Goal: Task Accomplishment & Management: Use online tool/utility

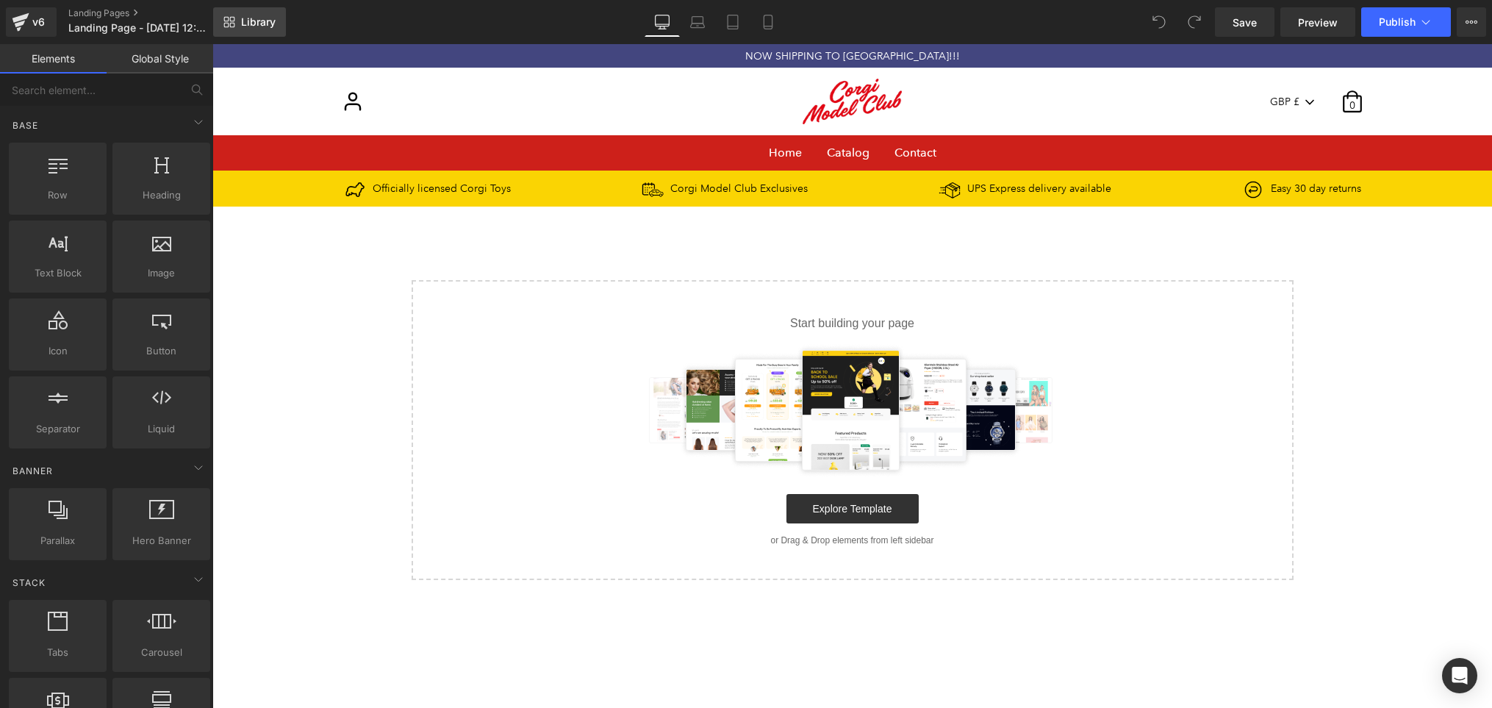
click at [262, 20] on span "Library" at bounding box center [258, 21] width 35 height 13
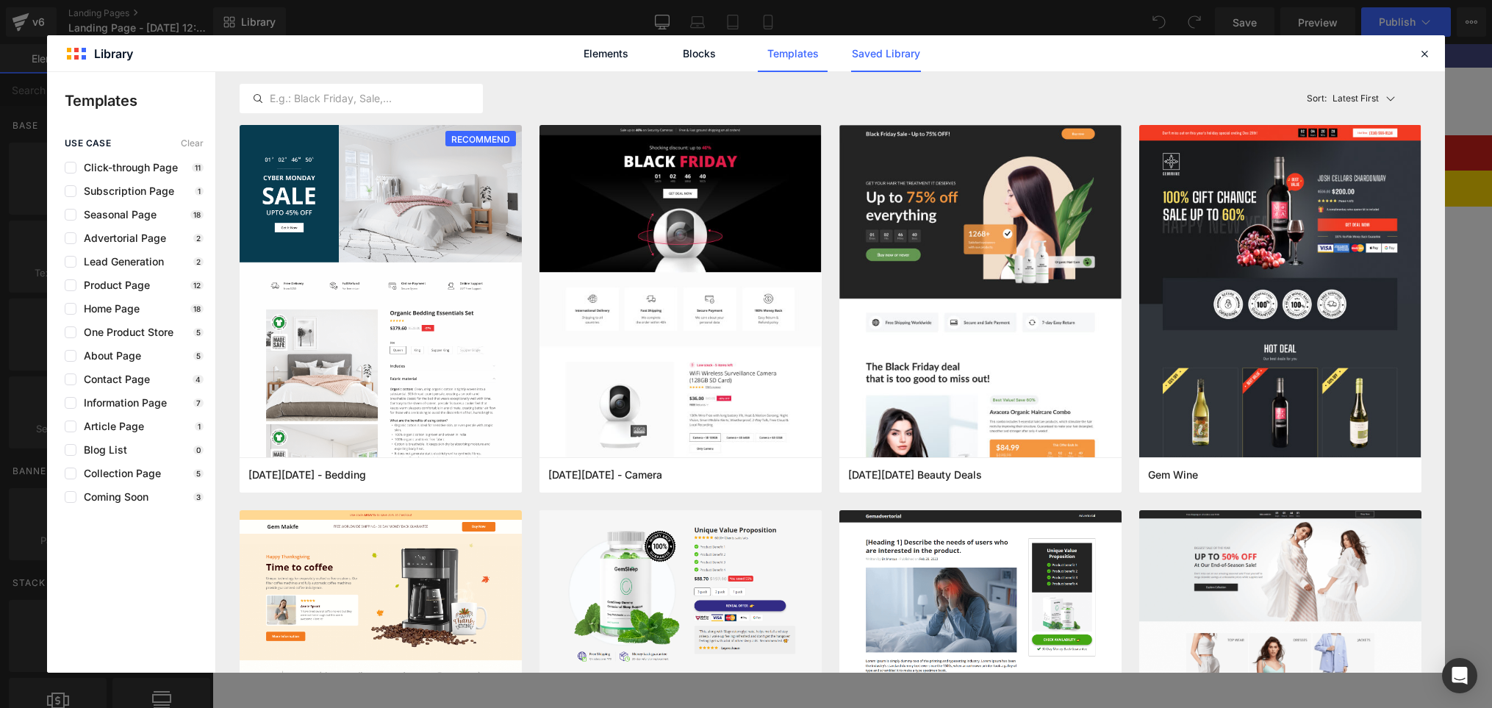
click at [892, 55] on link "Saved Library" at bounding box center [886, 53] width 70 height 37
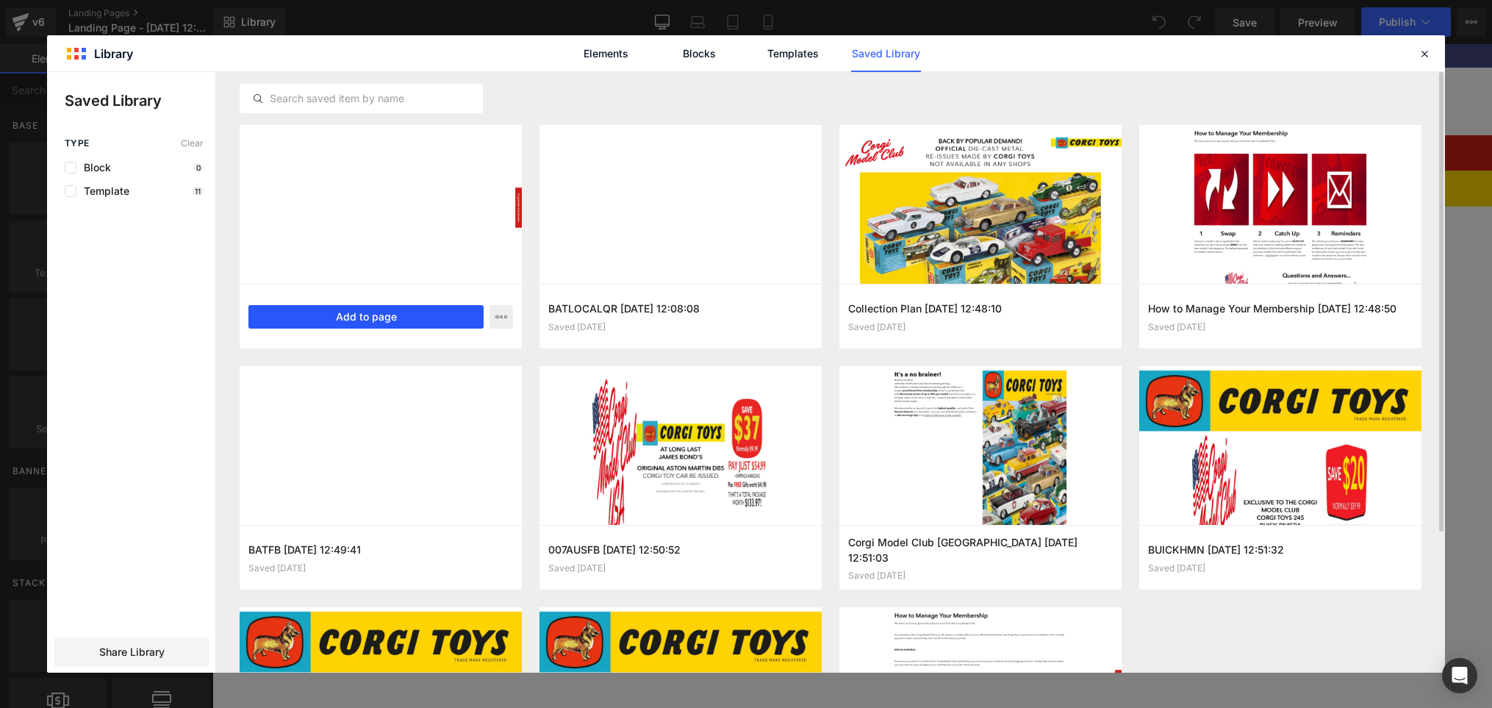
click at [366, 320] on button "Add to page" at bounding box center [365, 317] width 235 height 24
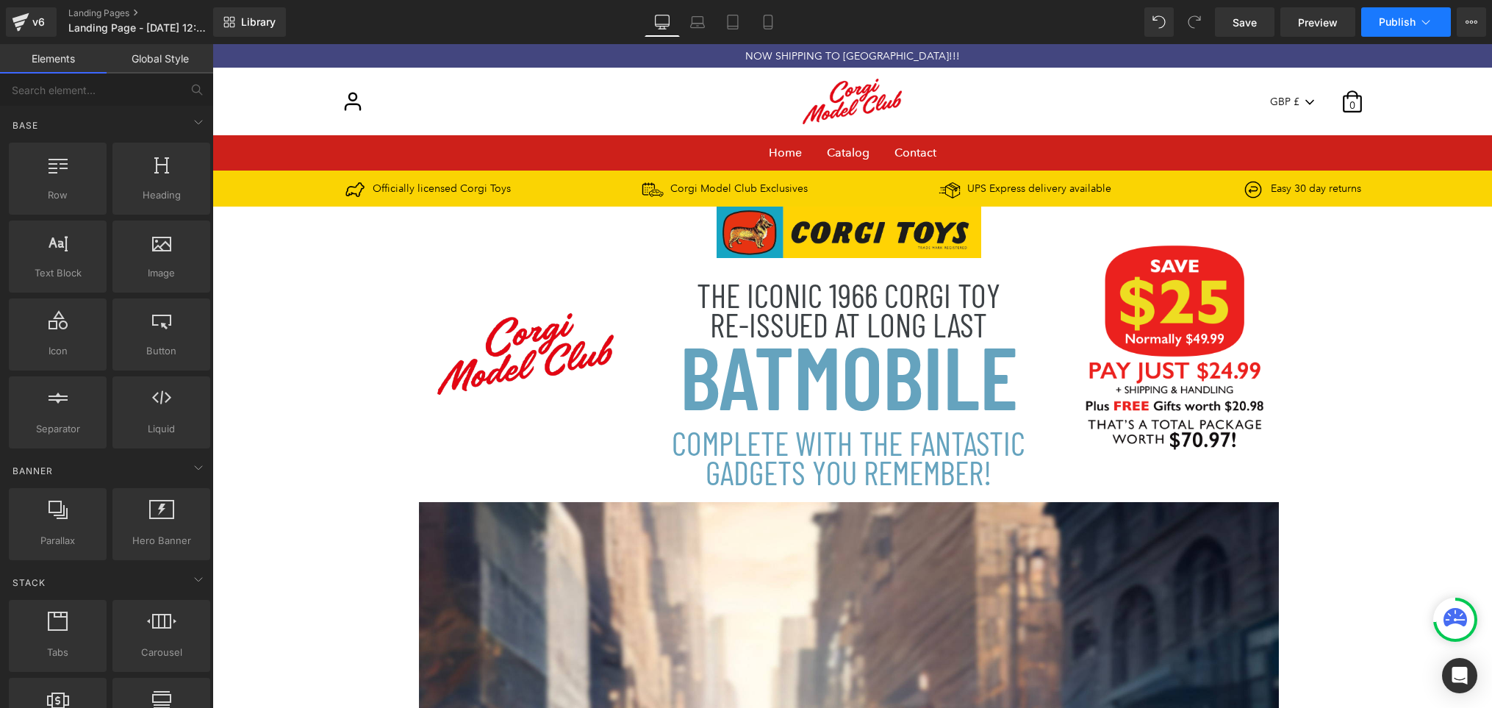
click at [1408, 28] on span "Publish" at bounding box center [1397, 22] width 37 height 12
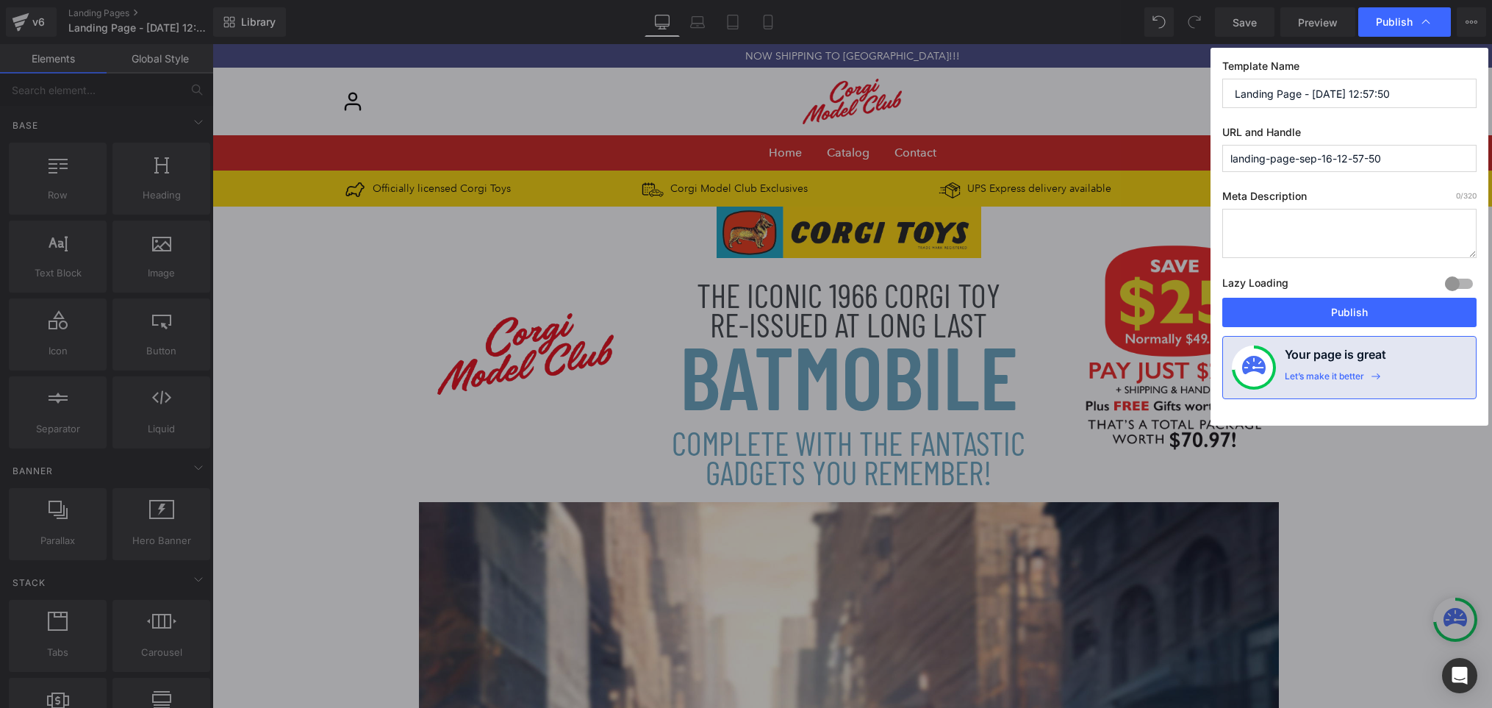
click at [1399, 95] on input "Landing Page - Sep 16, 12:57:50" at bounding box center [1349, 93] width 254 height 29
click at [1396, 95] on input "Landing Page - Sep 16, 12:57:50" at bounding box center [1349, 93] width 254 height 29
type input "MEDALBAT"
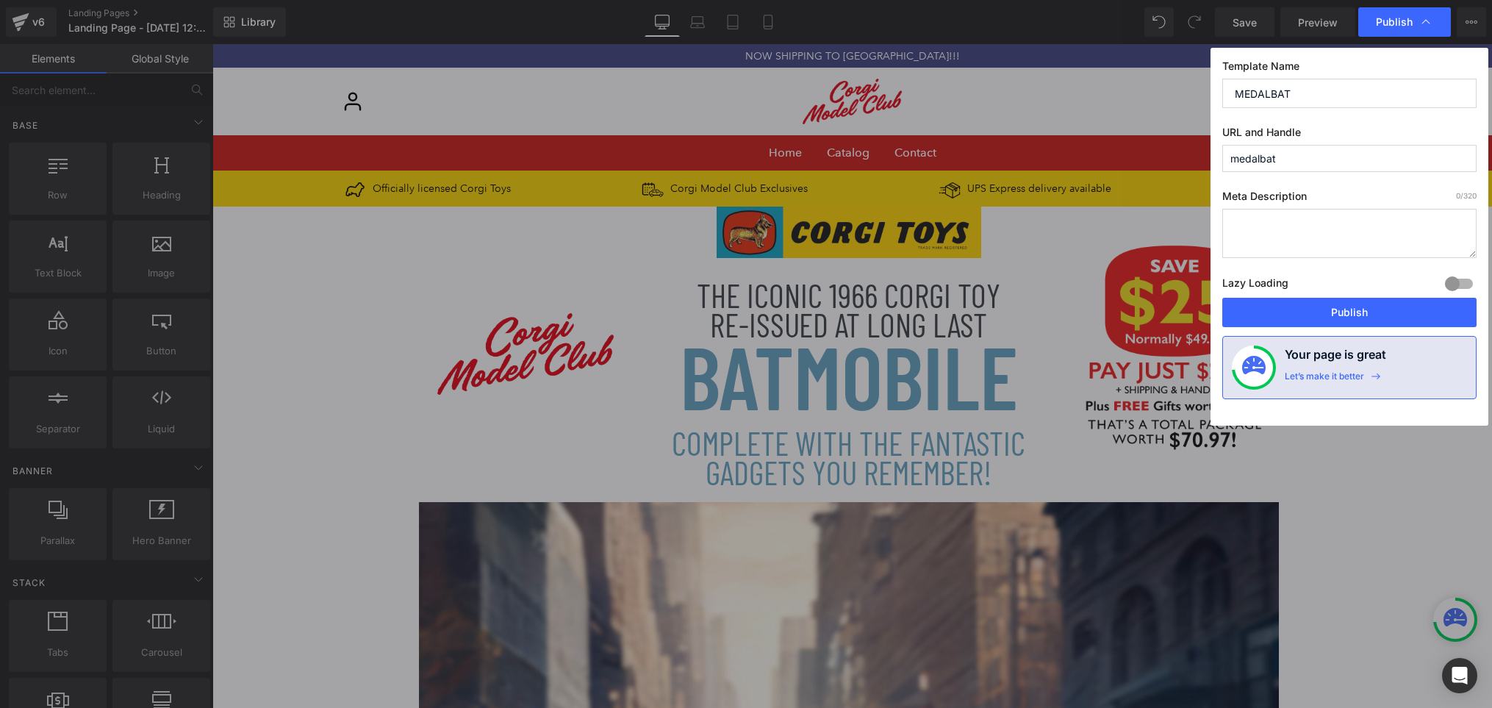
type input "medalbat"
click at [1372, 302] on button "Publish" at bounding box center [1349, 312] width 254 height 29
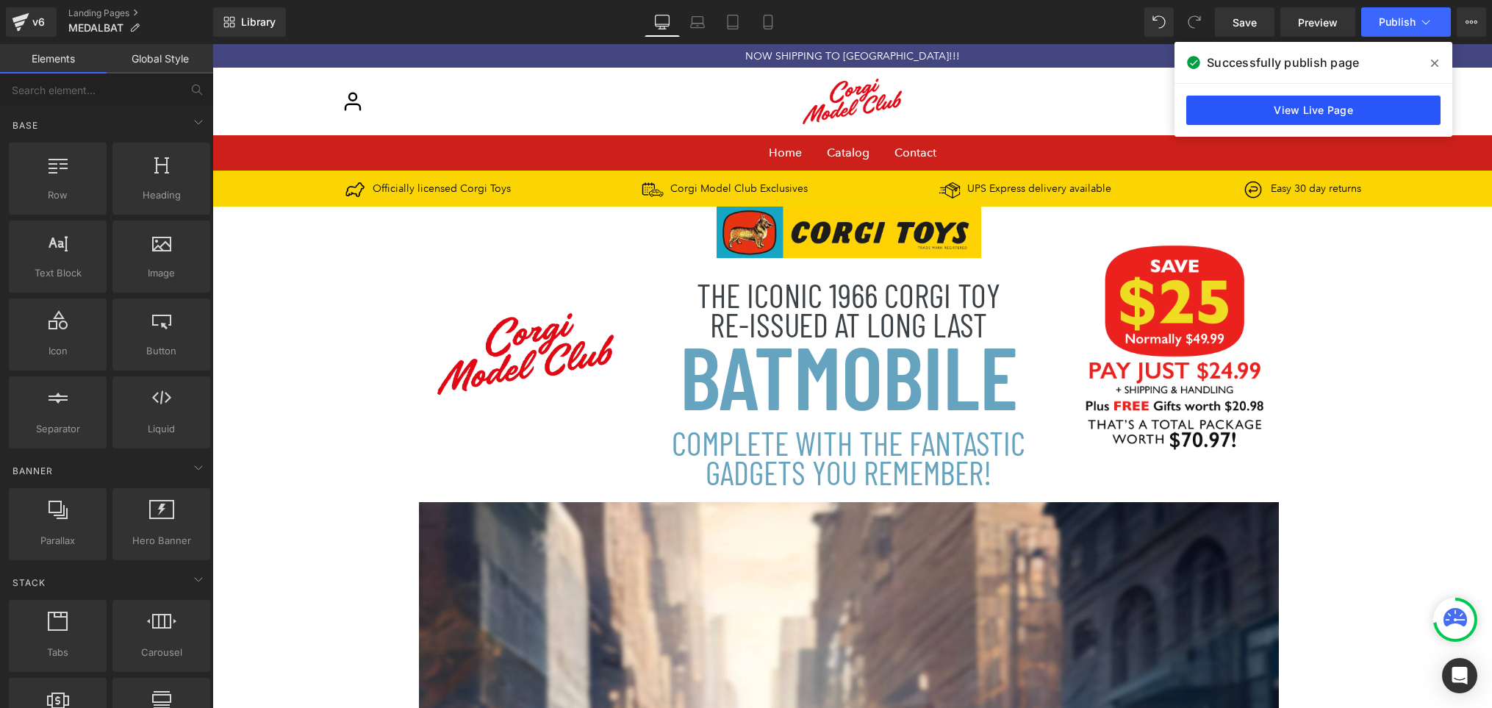
click at [1393, 104] on link "View Live Page" at bounding box center [1313, 110] width 254 height 29
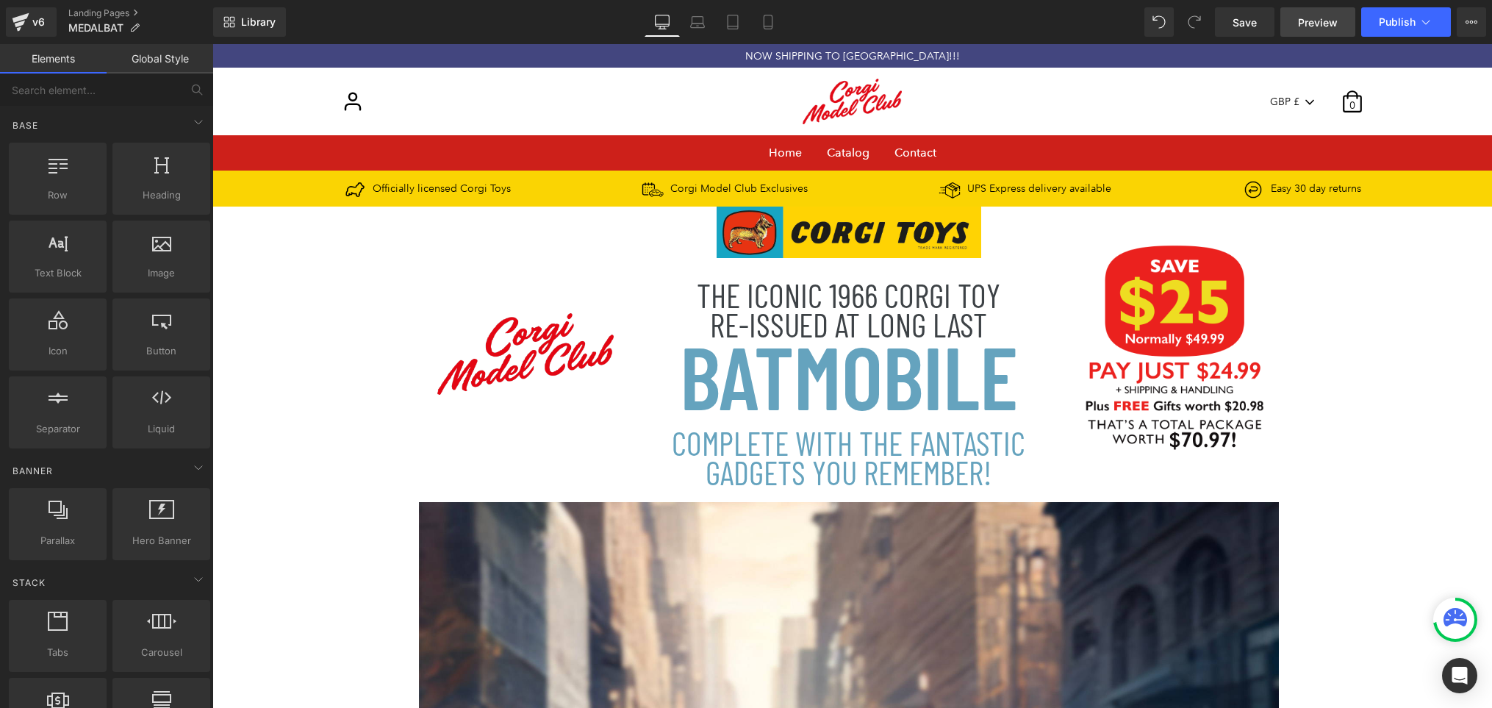
click at [1330, 27] on span "Preview" at bounding box center [1318, 22] width 40 height 15
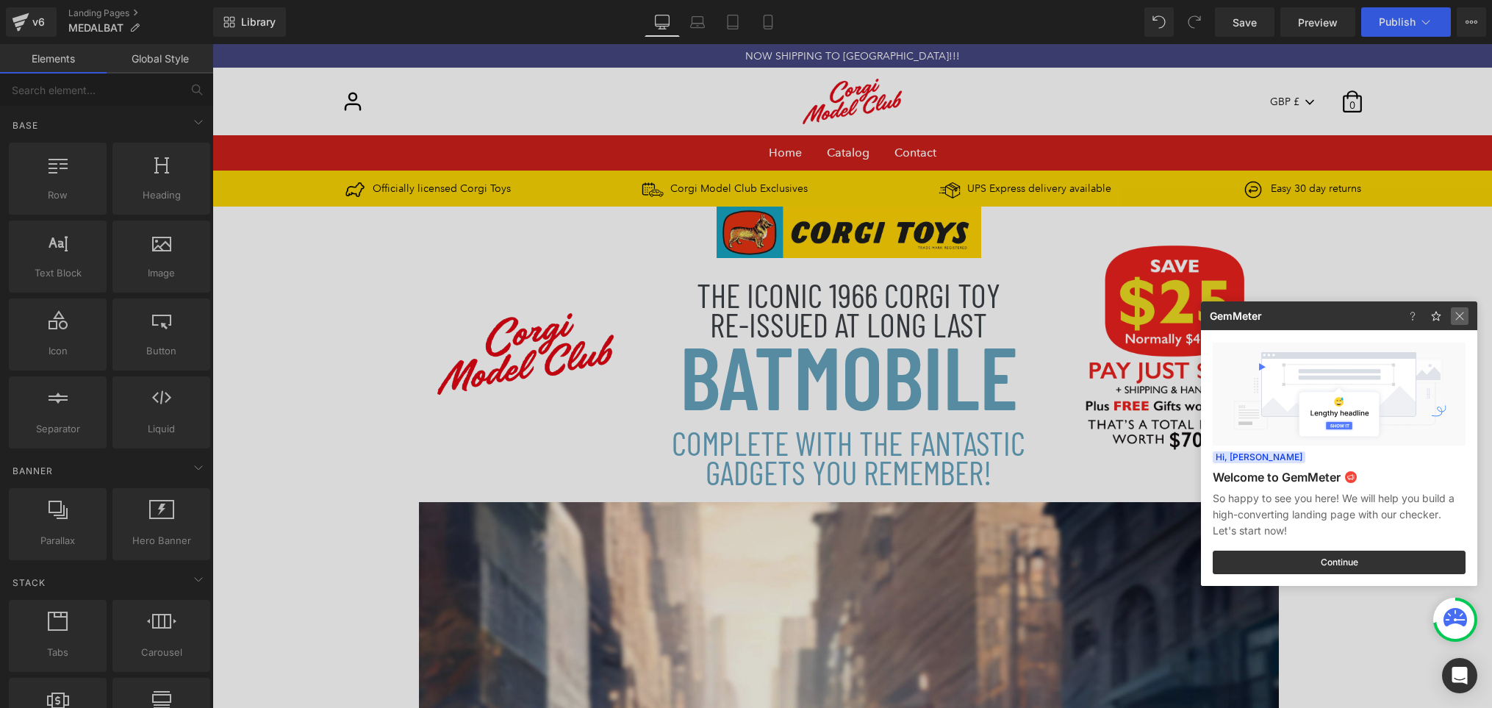
click at [1459, 312] on img at bounding box center [1460, 316] width 18 height 18
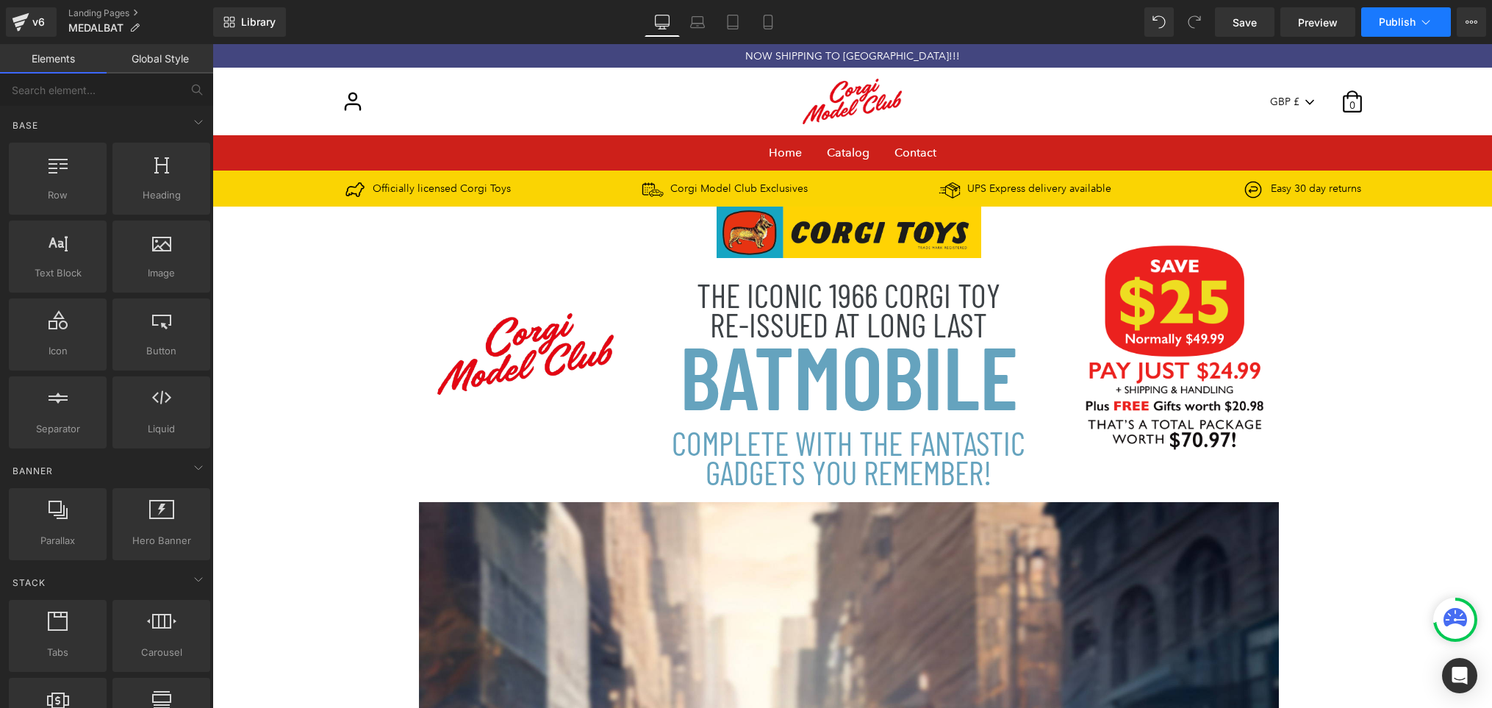
click at [1393, 24] on span "Publish" at bounding box center [1397, 22] width 37 height 12
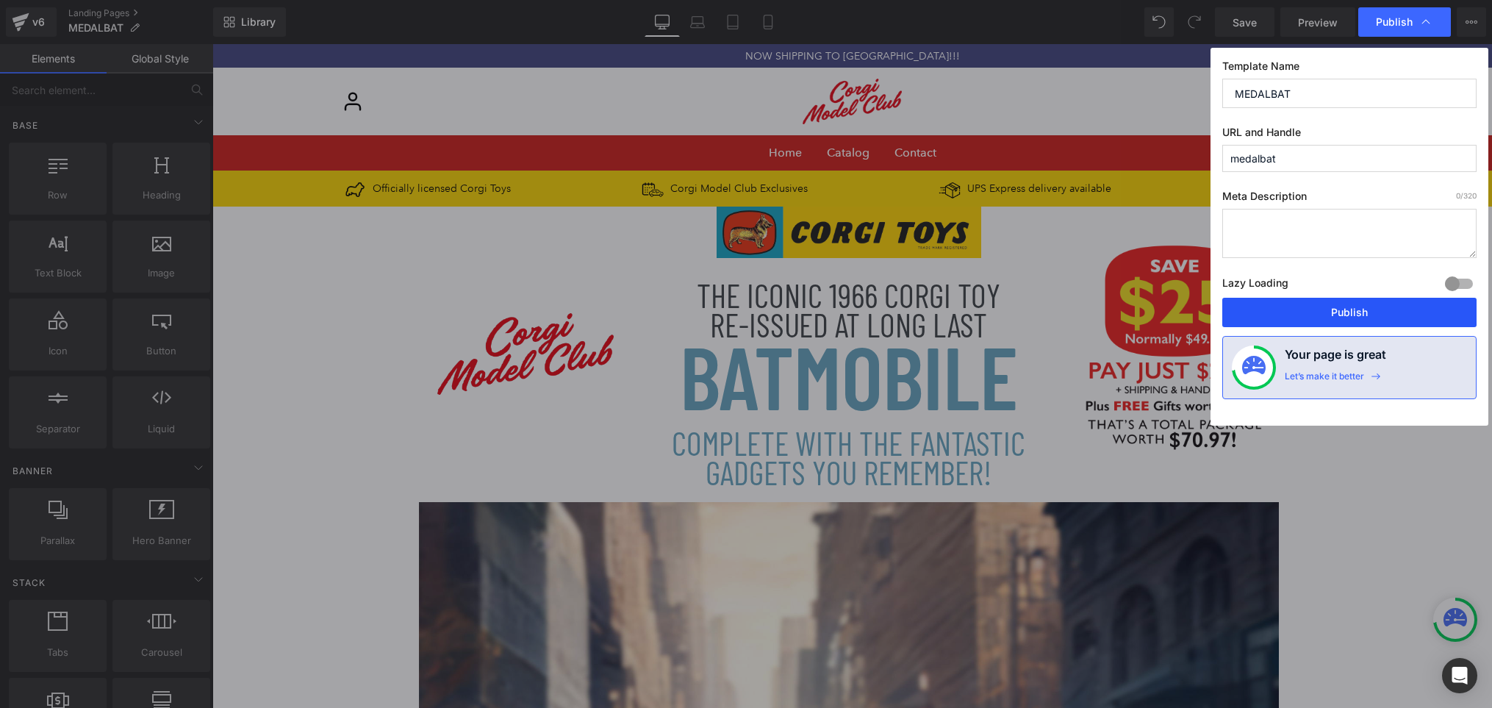
click at [1357, 318] on button "Publish" at bounding box center [1349, 312] width 254 height 29
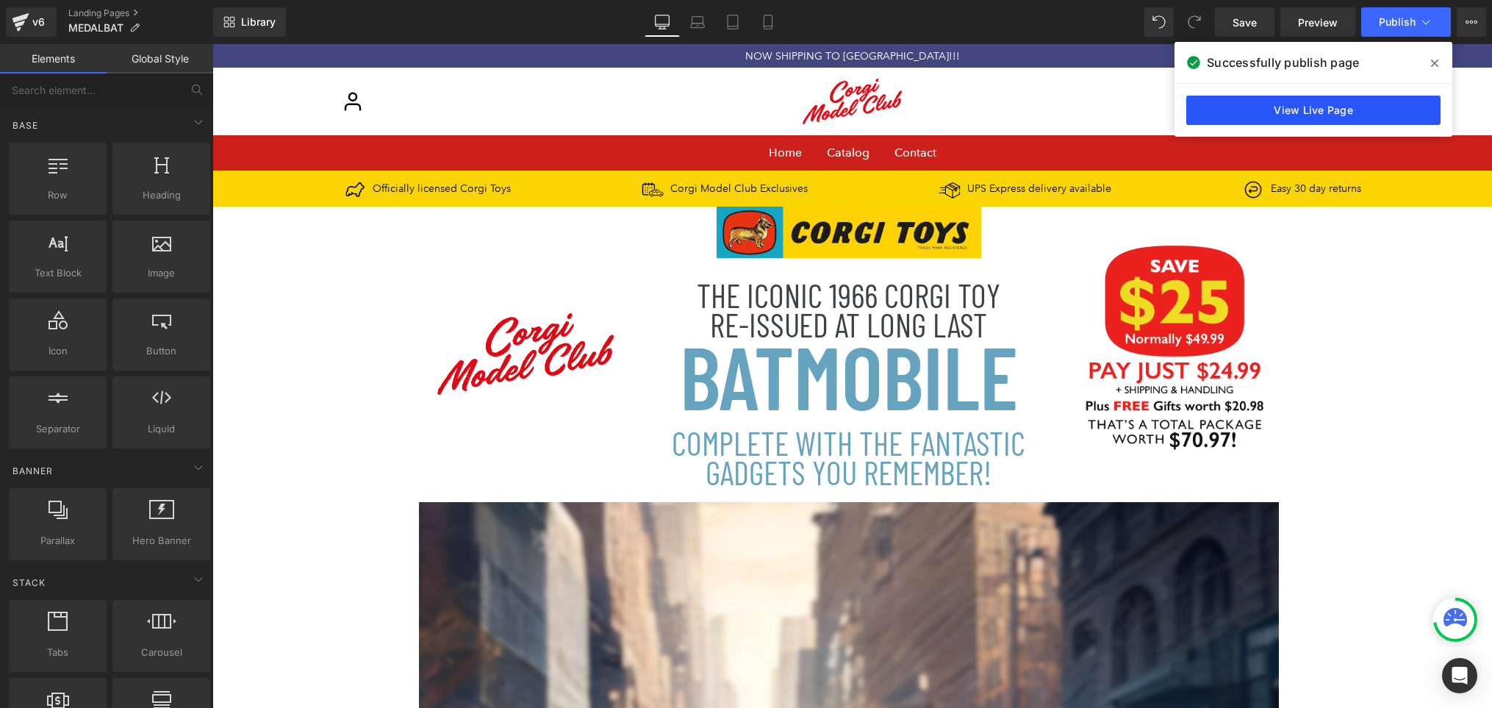
click at [1364, 117] on link "View Live Page" at bounding box center [1313, 110] width 254 height 29
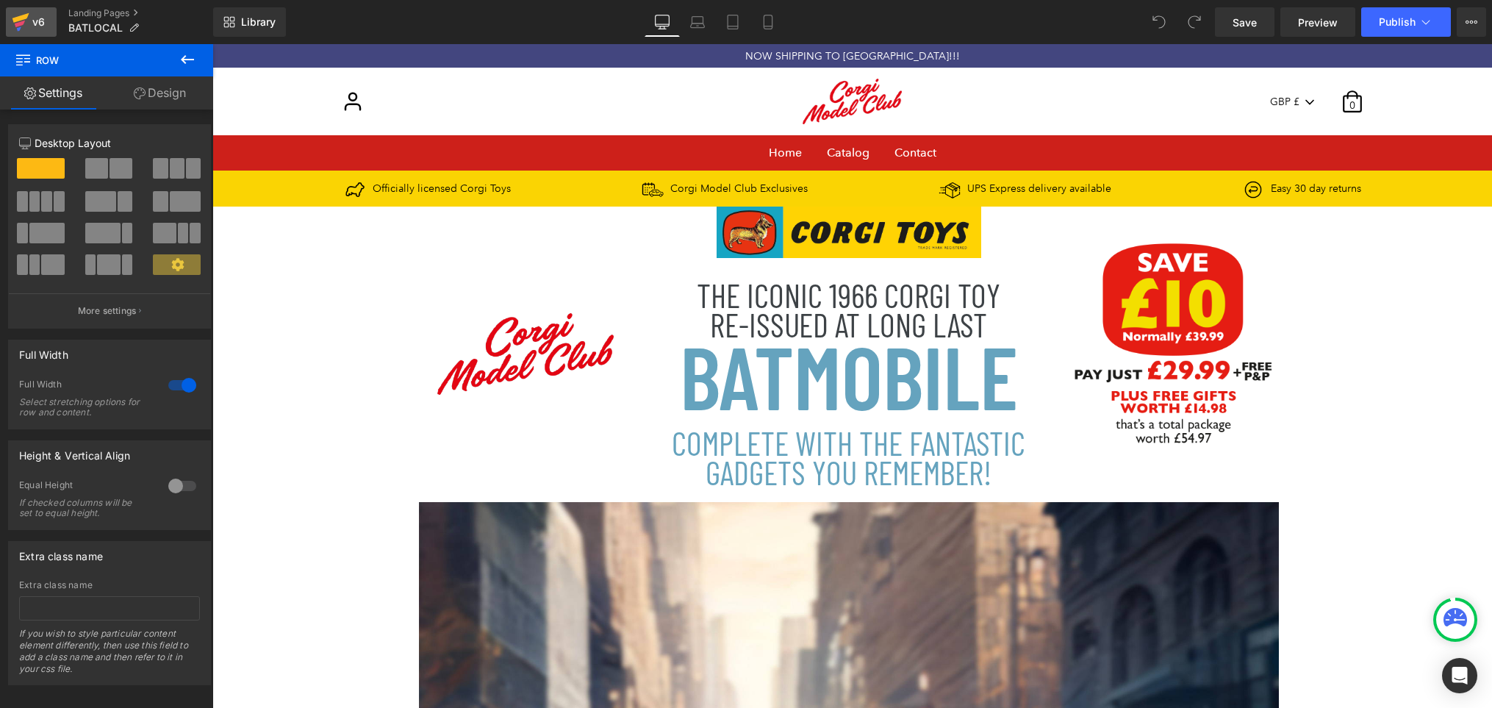
click at [40, 21] on div "v6" at bounding box center [38, 21] width 18 height 19
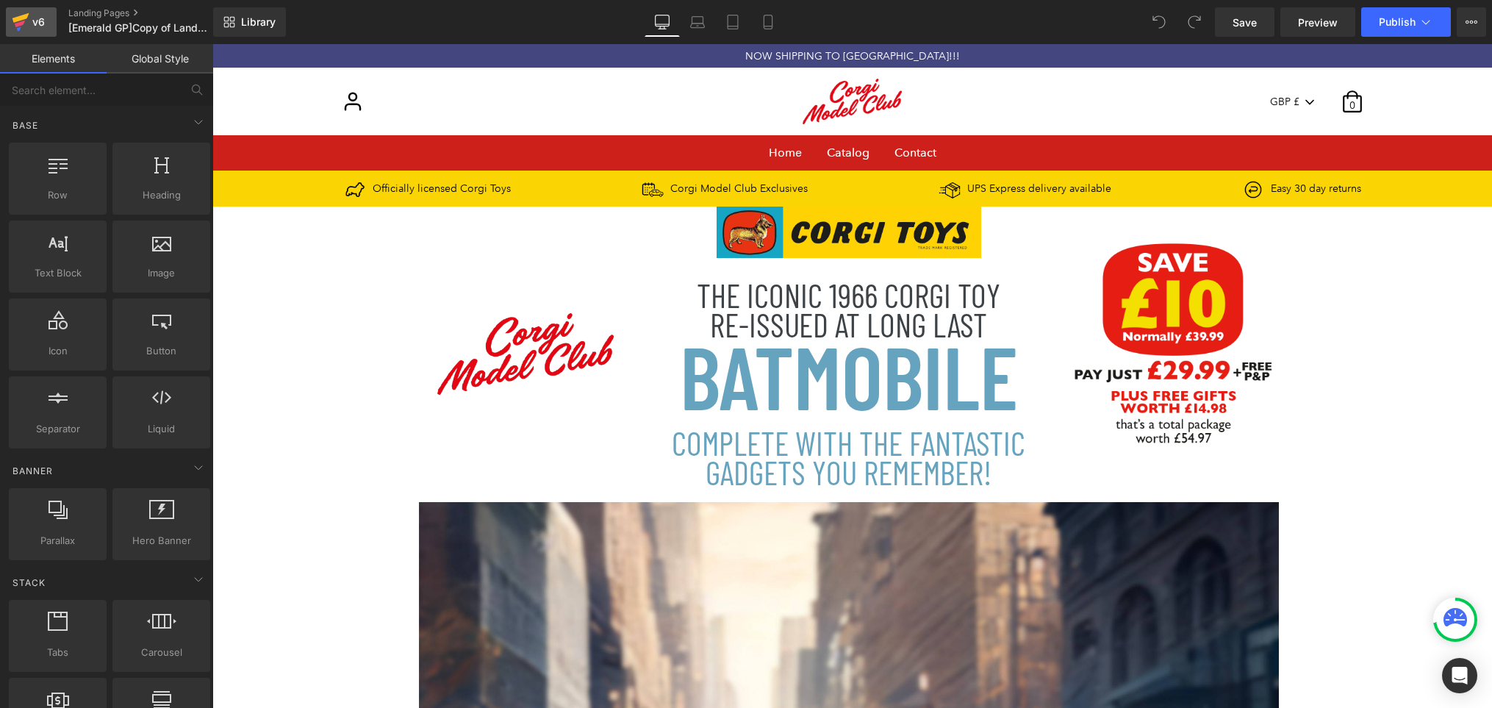
click at [35, 21] on div "v6" at bounding box center [38, 21] width 18 height 19
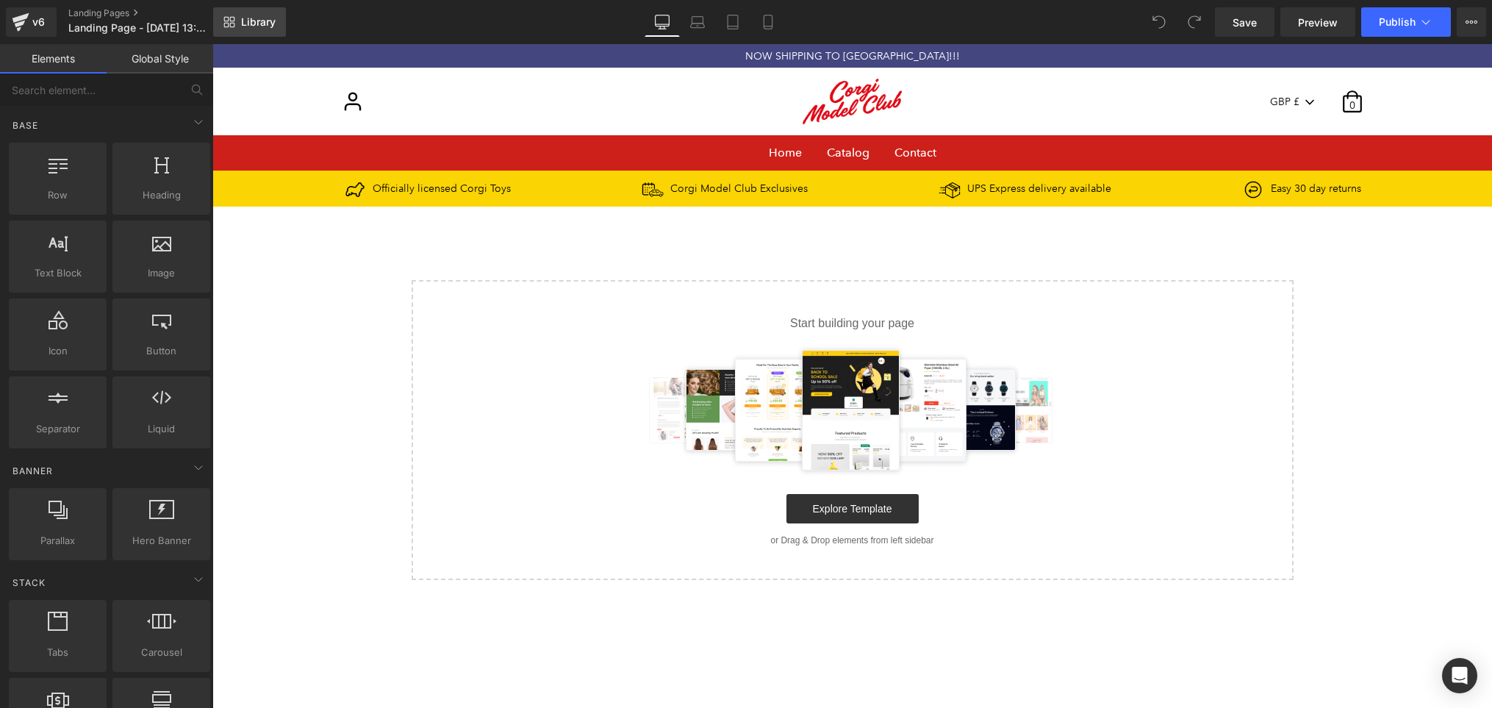
click at [268, 20] on span "Library" at bounding box center [258, 21] width 35 height 13
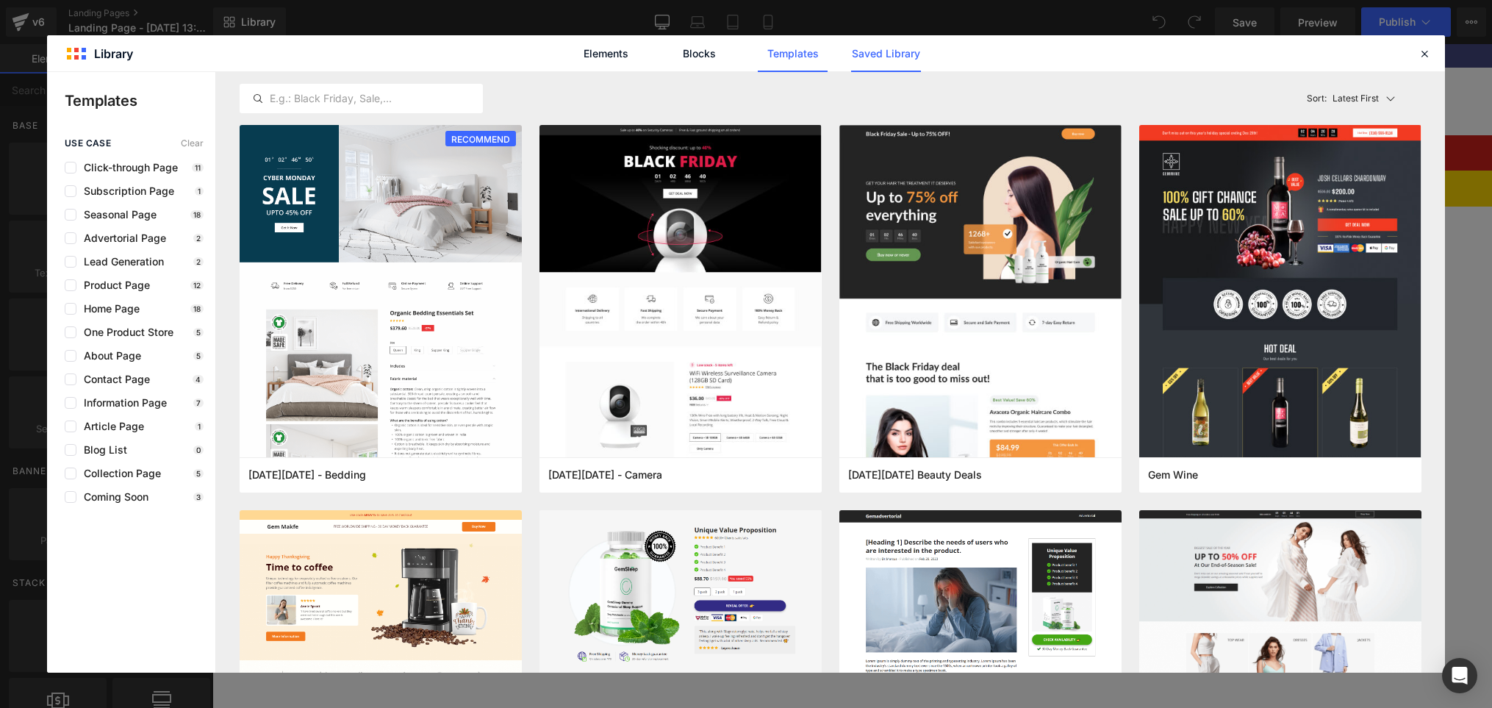
click at [903, 57] on link "Saved Library" at bounding box center [886, 53] width 70 height 37
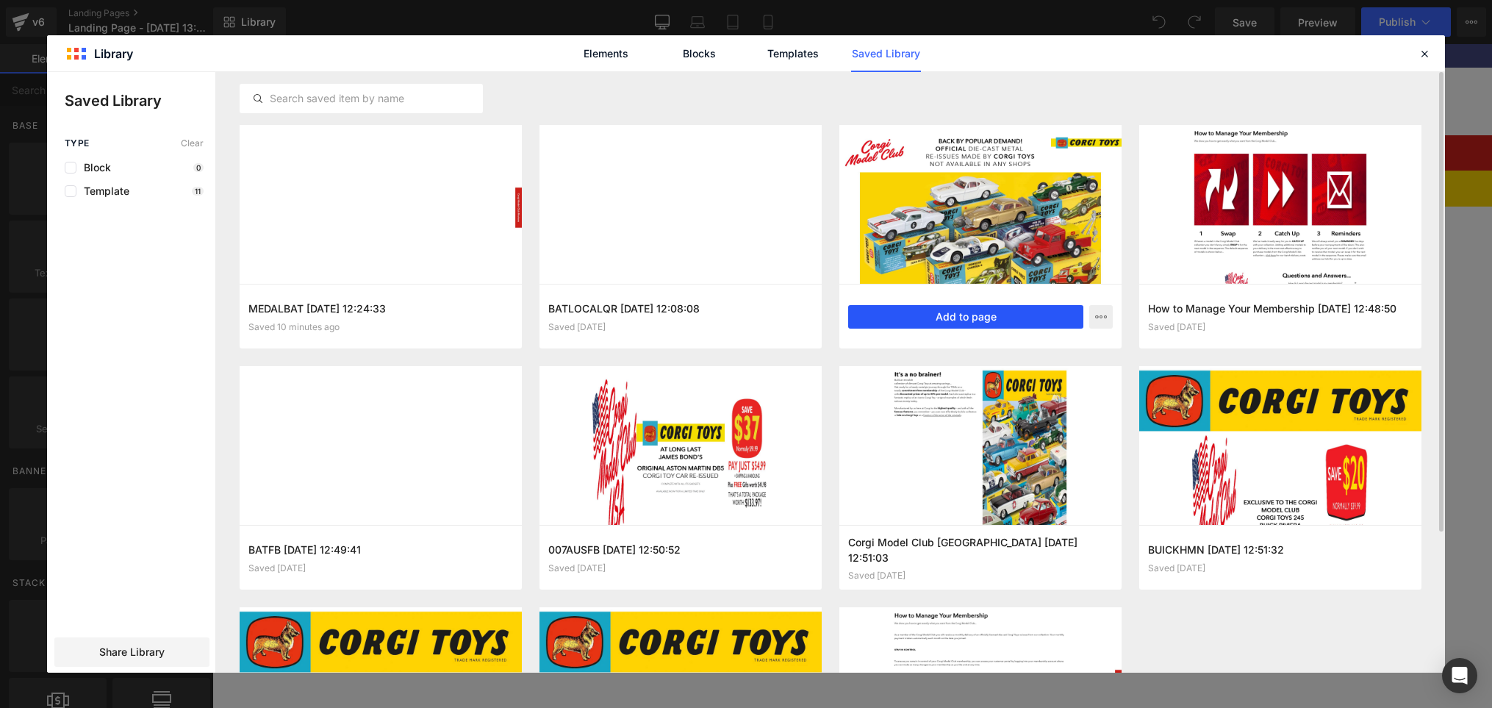
click at [978, 315] on button "Add to page" at bounding box center [965, 317] width 235 height 24
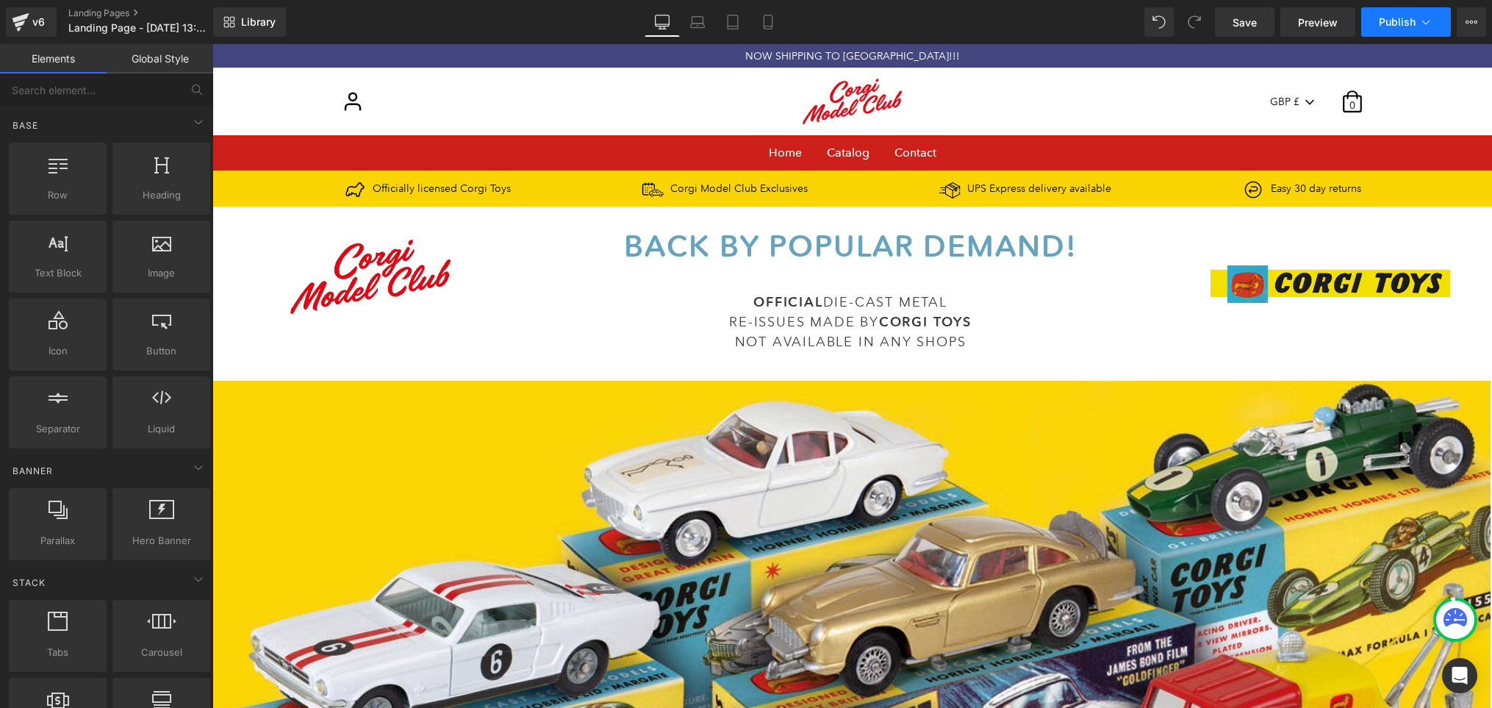
click at [1401, 25] on span "Publish" at bounding box center [1397, 22] width 37 height 12
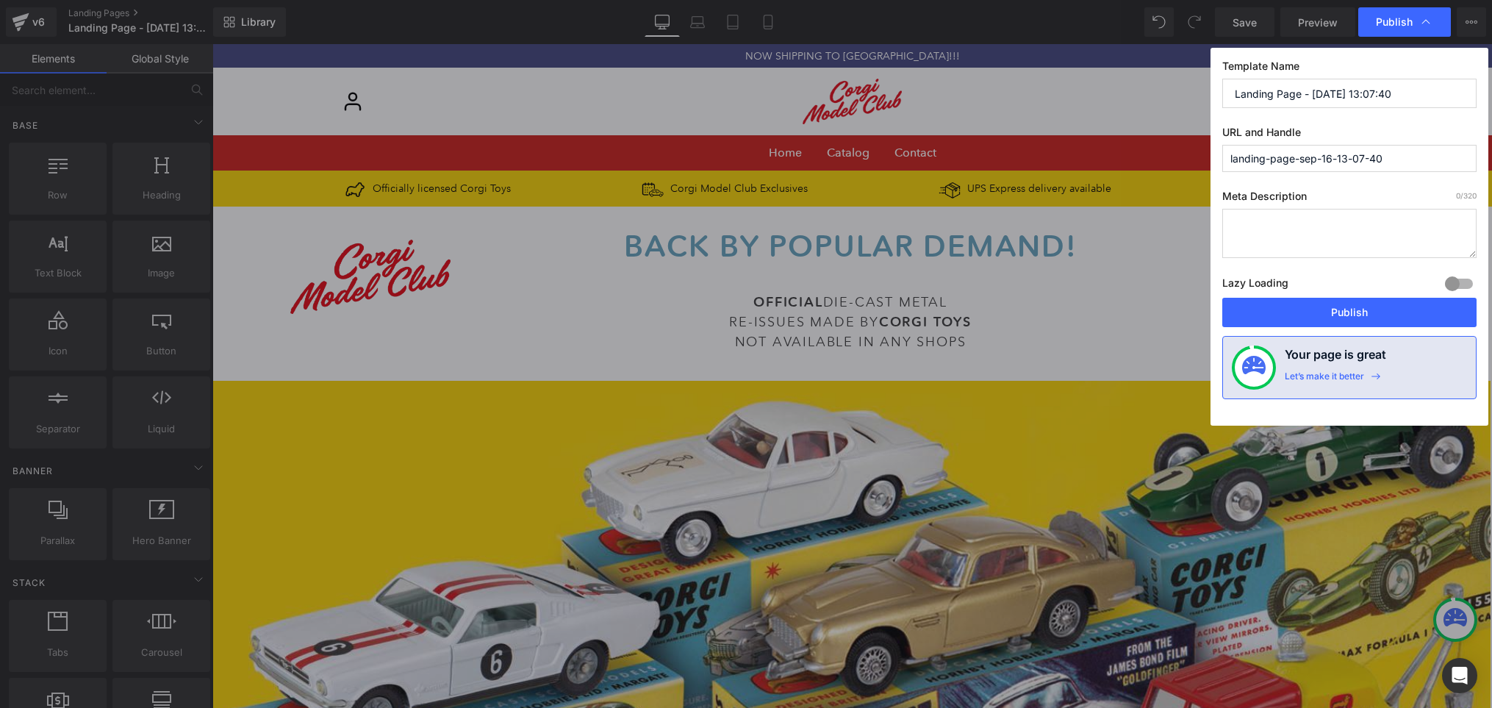
click at [1411, 96] on input "Landing Page - Sep 16, 13:07:40" at bounding box center [1349, 93] width 254 height 29
type input "Collection Plan"
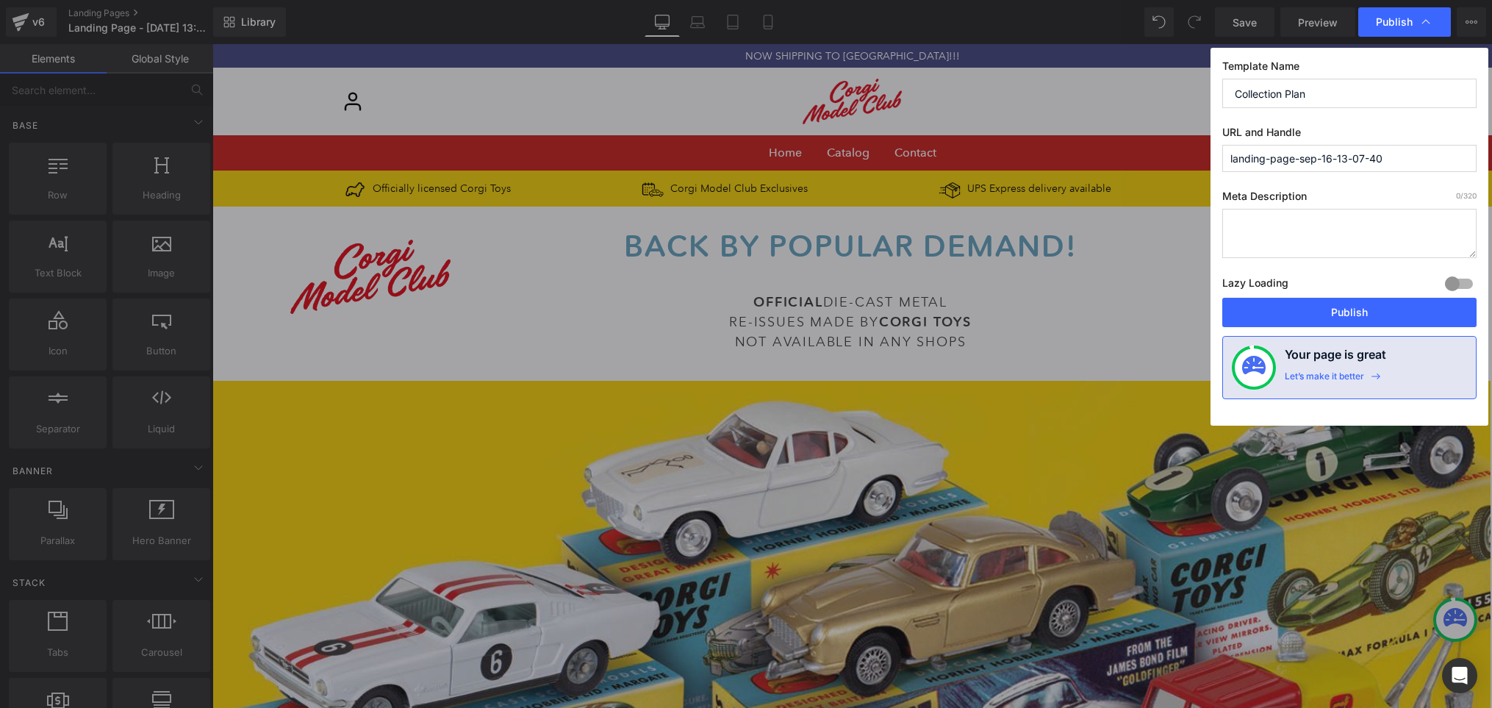
click at [1339, 225] on textarea at bounding box center [1349, 233] width 254 height 49
drag, startPoint x: 1428, startPoint y: 157, endPoint x: 1182, endPoint y: 159, distance: 246.2
click at [1182, 159] on div "Publish Template Name Collection Plan URL and Handle landing-page-sep-16-13-07-…" at bounding box center [746, 354] width 1492 height 708
type input "collection-plan"
click at [1350, 311] on button "Publish" at bounding box center [1349, 312] width 254 height 29
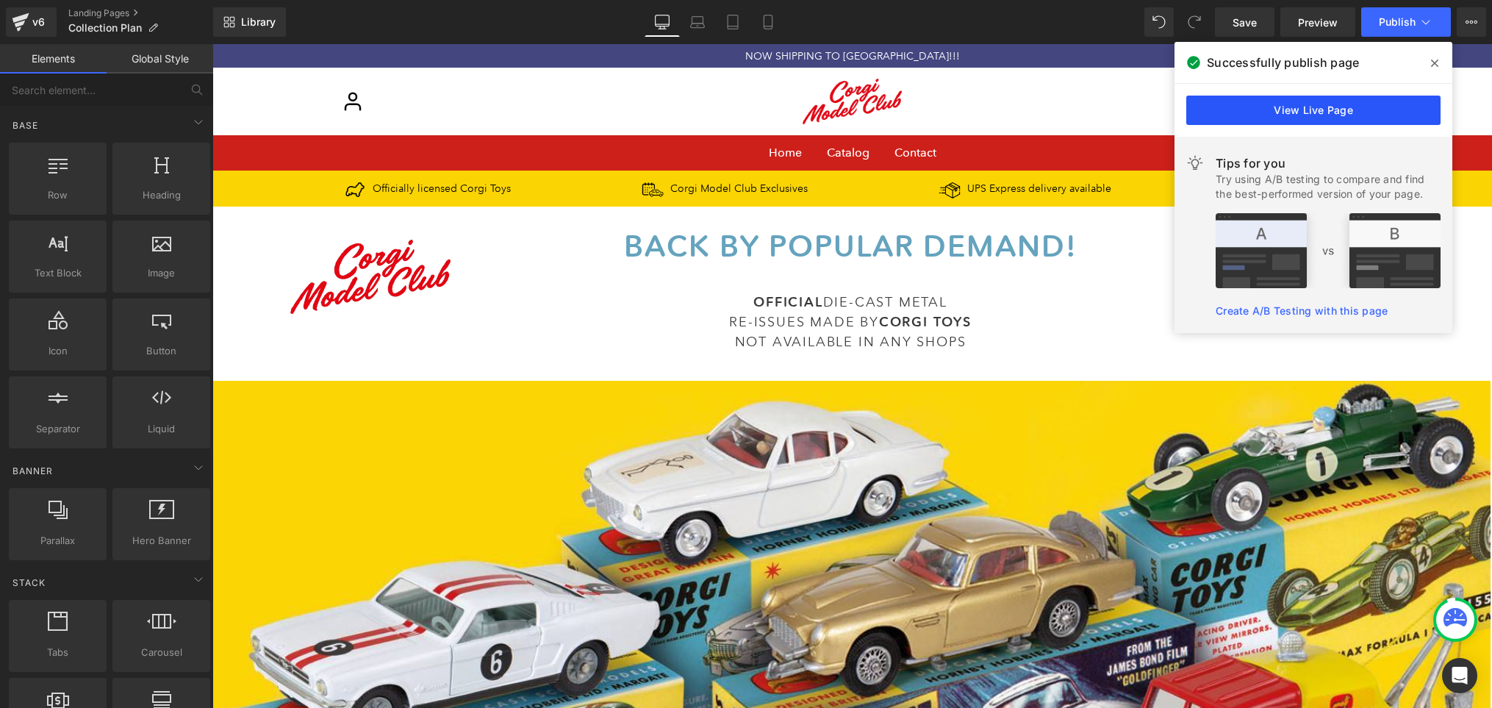
click at [1335, 108] on link "View Live Page" at bounding box center [1313, 110] width 254 height 29
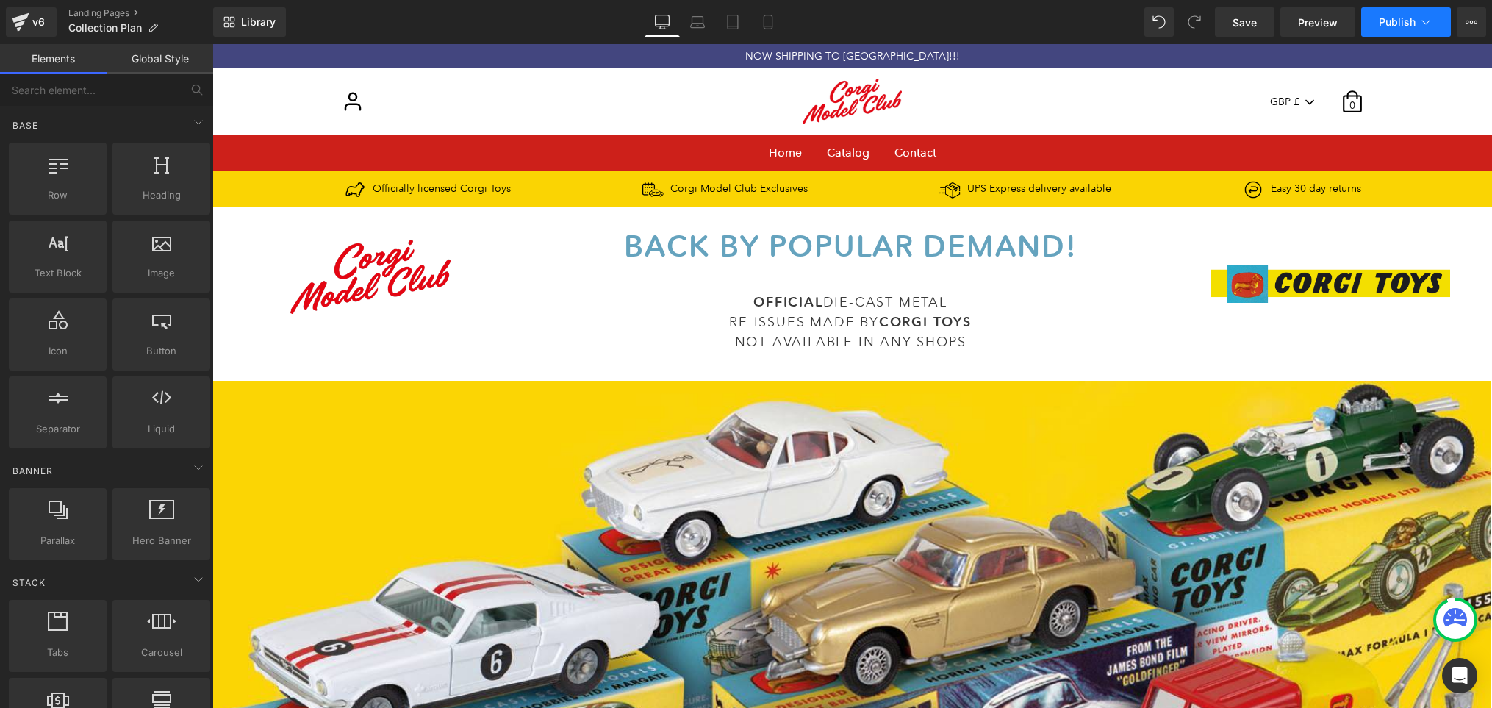
click at [1399, 16] on span "Publish" at bounding box center [1397, 22] width 37 height 12
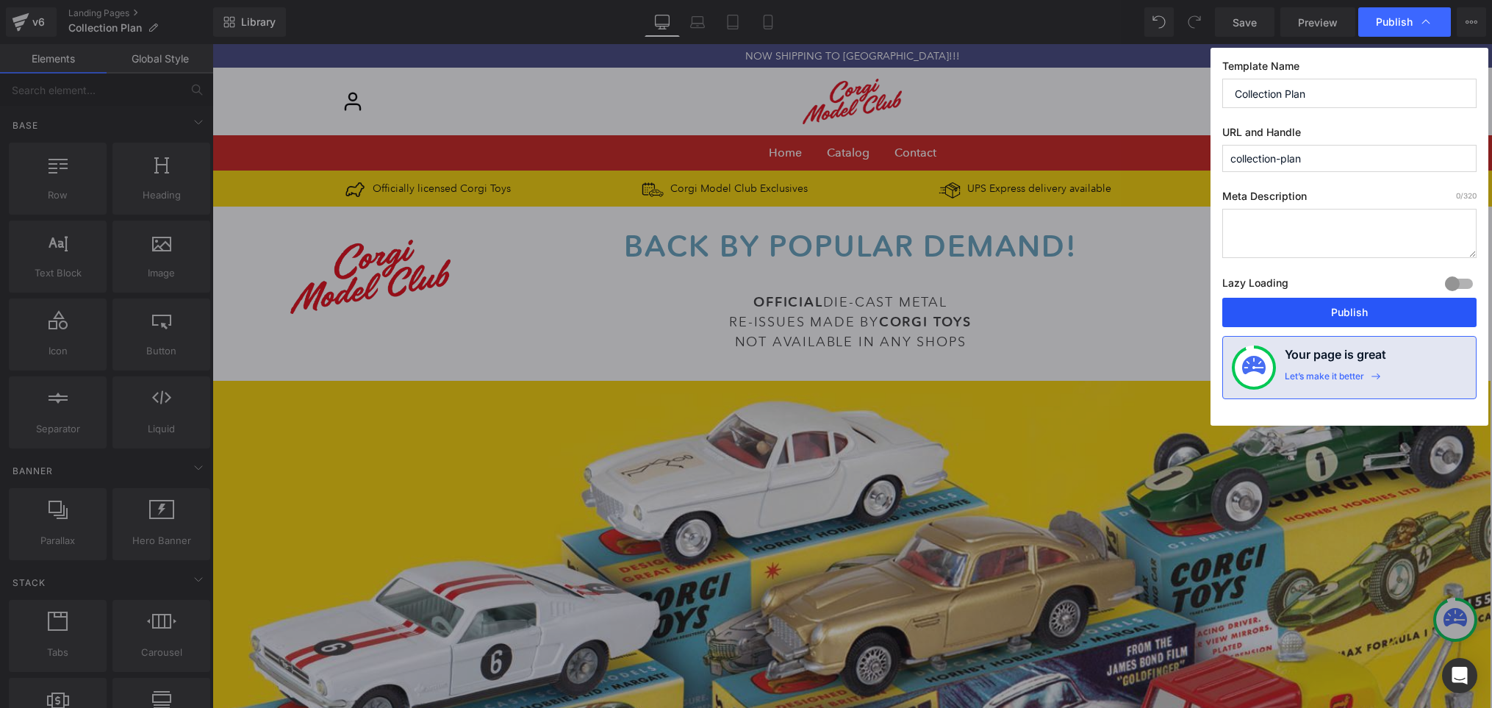
click at [1363, 313] on button "Publish" at bounding box center [1349, 312] width 254 height 29
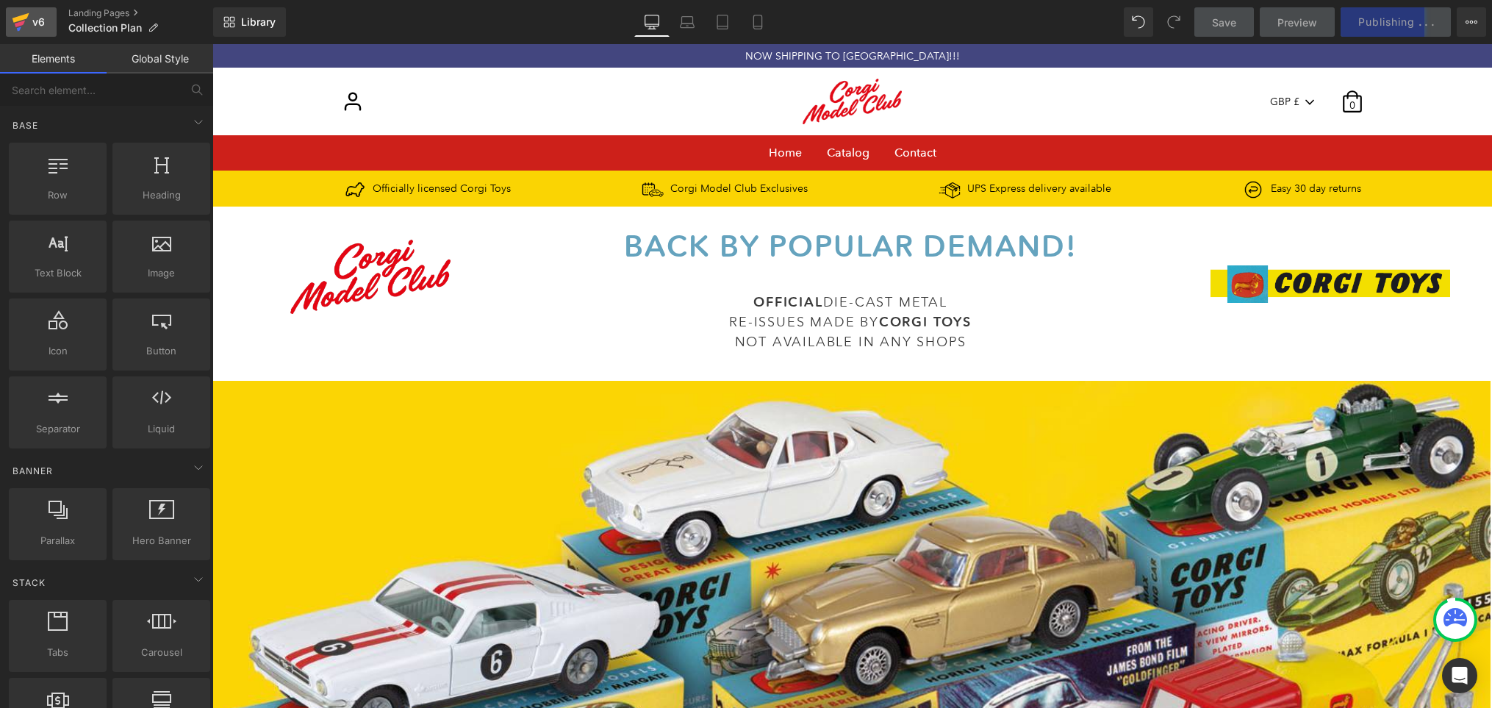
click at [30, 19] on div "v6" at bounding box center [38, 21] width 18 height 19
